Goal: Task Accomplishment & Management: Use online tool/utility

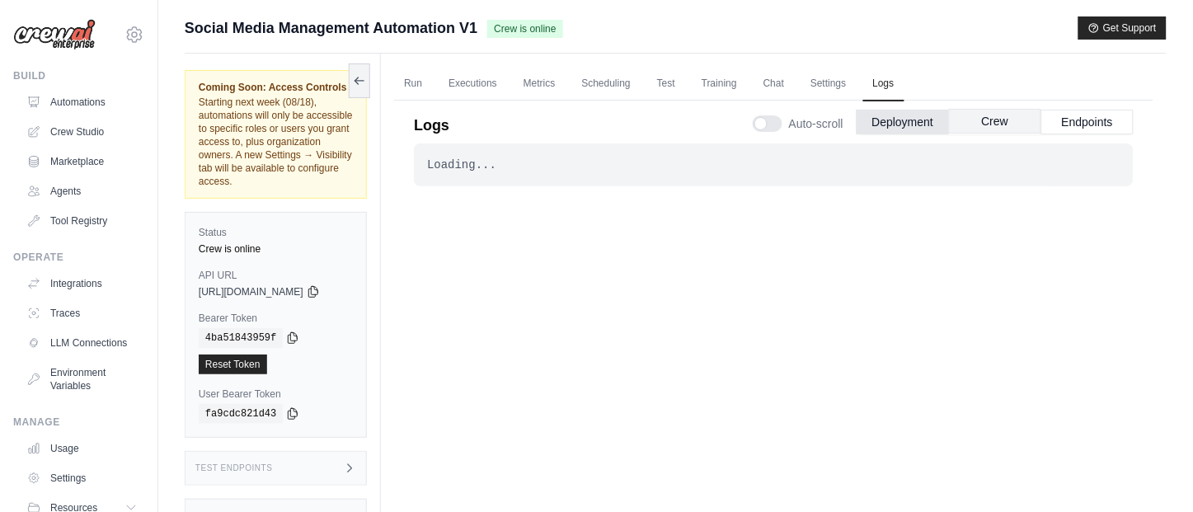
click at [1000, 116] on button "Crew" at bounding box center [995, 121] width 92 height 25
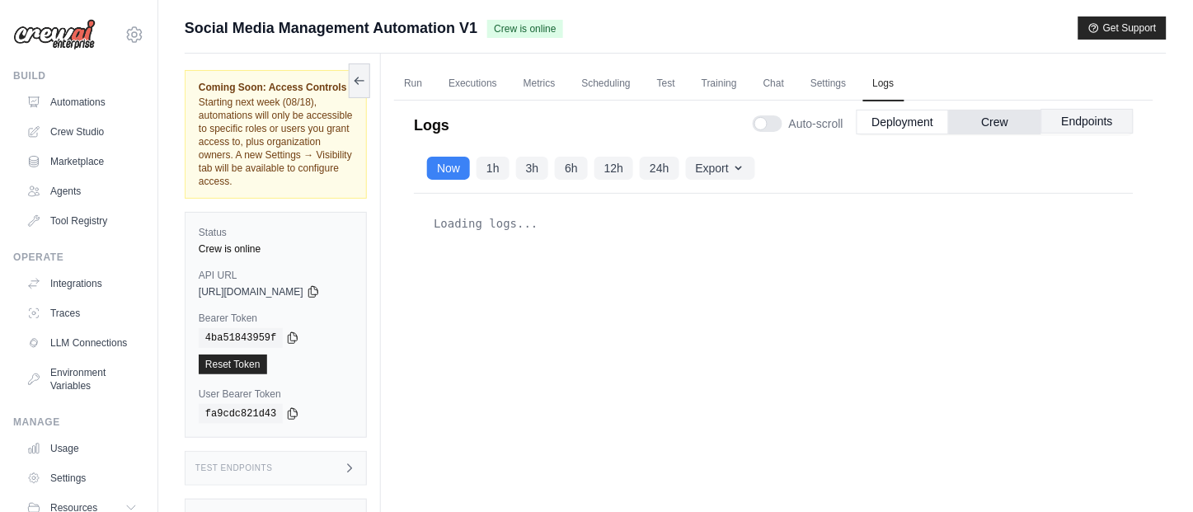
click at [1090, 120] on button "Endpoints" at bounding box center [1088, 121] width 92 height 25
click at [1003, 115] on button "Crew" at bounding box center [995, 121] width 92 height 25
